Goal: Task Accomplishment & Management: Manage account settings

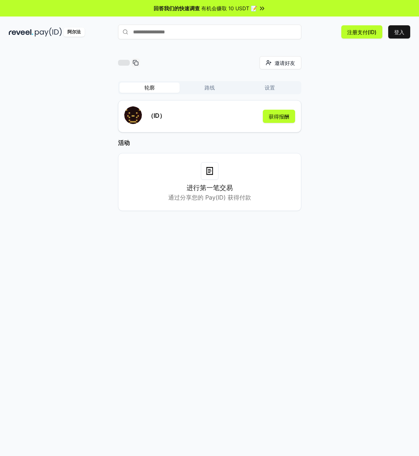
click at [238, 177] on div "进行第一笔交易 通过分享您的 Pay(ID) 获得付款" at bounding box center [209, 182] width 165 height 40
click at [186, 175] on div "进行第一笔交易 通过分享您的 Pay(ID) 获得付款" at bounding box center [209, 182] width 165 height 40
drag, startPoint x: 186, startPoint y: 175, endPoint x: 241, endPoint y: 106, distance: 88.0
click at [186, 175] on div "进行第一笔交易 通过分享您的 Pay(ID) 获得付款" at bounding box center [209, 182] width 165 height 40
click at [67, 43] on div "邀请好友 邀请 轮廓 路线 设置 （ID） 获得报酬 活动 进行第一笔交易 通过分享您的 Pay(ID) 获得付款" at bounding box center [209, 258] width 419 height 435
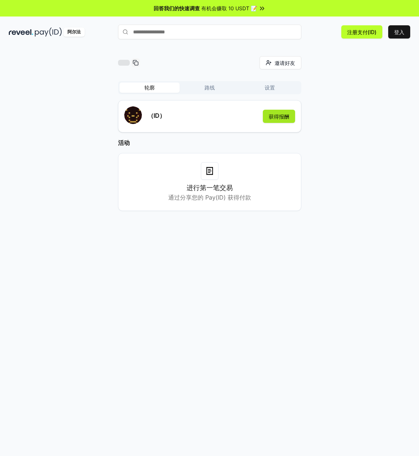
click at [277, 120] on font "获得报酬" at bounding box center [279, 117] width 21 height 8
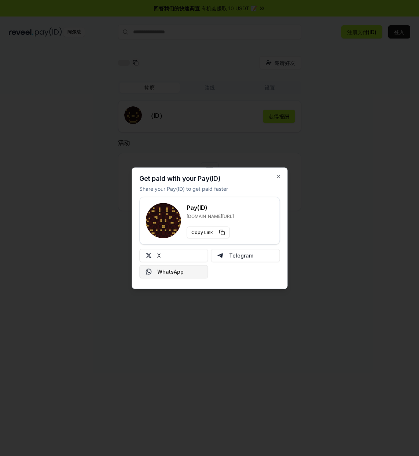
click at [191, 270] on button "WhatsApp" at bounding box center [173, 271] width 69 height 13
click at [275, 176] on div "使用您的 Pay(ID) 收款 分享您的Pay(ID)以更快获得付款 支付(ID) reveel.id/pay/ 复制链接 十 电报 WhatsApp 关闭" at bounding box center [210, 227] width 156 height 121
click at [276, 176] on icon "button" at bounding box center [278, 176] width 6 height 6
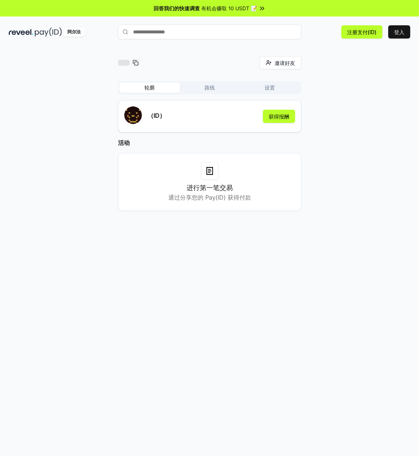
click at [256, 9] on font "有机会赚取 10 USDT 📝" at bounding box center [229, 8] width 56 height 6
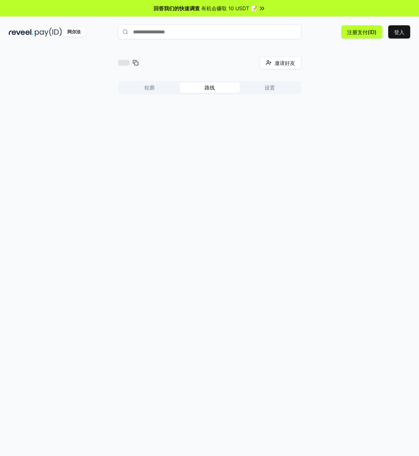
click at [209, 88] on font "路线" at bounding box center [210, 87] width 10 height 6
click at [259, 88] on button "设置" at bounding box center [270, 88] width 60 height 10
click at [205, 91] on font "路线" at bounding box center [210, 87] width 10 height 7
click at [155, 91] on button "轮廓" at bounding box center [150, 88] width 60 height 10
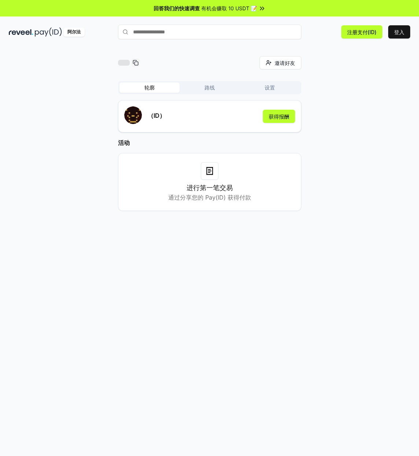
click at [155, 91] on button "轮廓" at bounding box center [150, 88] width 60 height 10
click at [200, 89] on button "路线" at bounding box center [210, 88] width 60 height 10
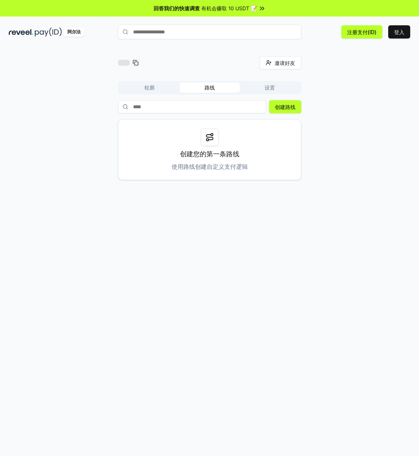
click at [146, 87] on font "轮廓" at bounding box center [150, 87] width 10 height 6
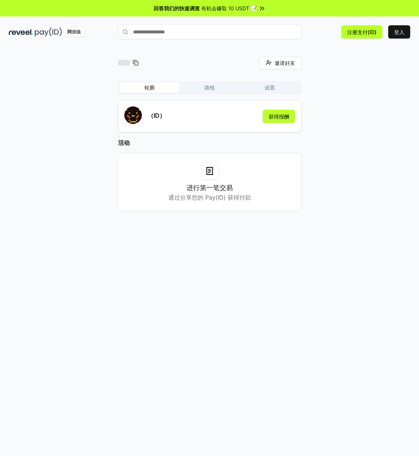
drag, startPoint x: 35, startPoint y: 108, endPoint x: 52, endPoint y: 94, distance: 21.8
click at [36, 107] on div "邀请好友 邀请 轮廓 路线 设置 （ID） 获得报酬 活动 进行第一笔交易 通过分享您的 Pay(ID) 获得付款" at bounding box center [210, 139] width 402 height 167
click at [290, 121] on button "获得报酬" at bounding box center [279, 116] width 32 height 13
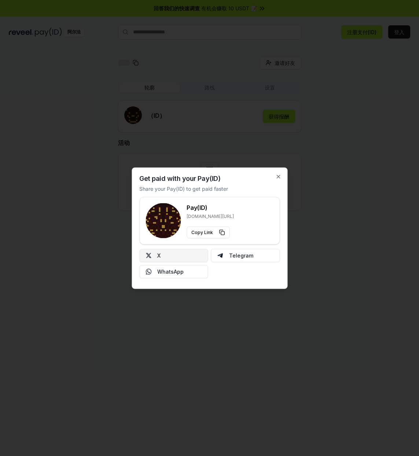
click at [197, 258] on button "X" at bounding box center [173, 255] width 69 height 13
click at [277, 177] on icon "button" at bounding box center [278, 176] width 6 height 6
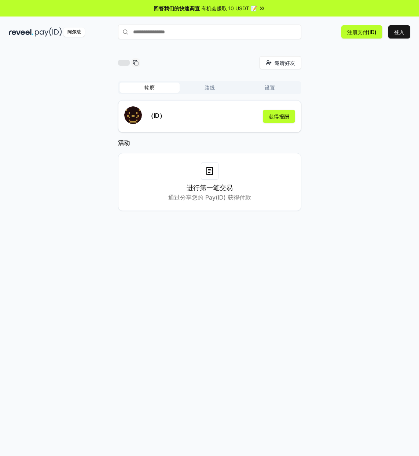
click at [210, 85] on font "路线" at bounding box center [210, 87] width 10 height 6
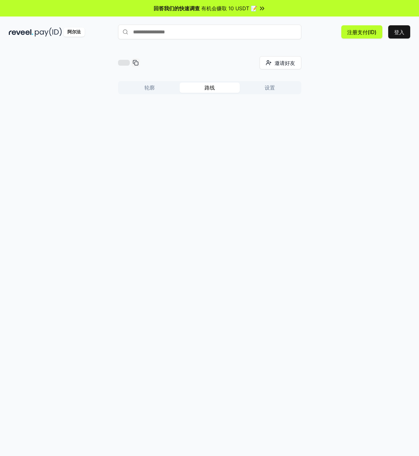
click at [153, 89] on font "轮廓" at bounding box center [150, 87] width 10 height 6
